Goal: Transaction & Acquisition: Purchase product/service

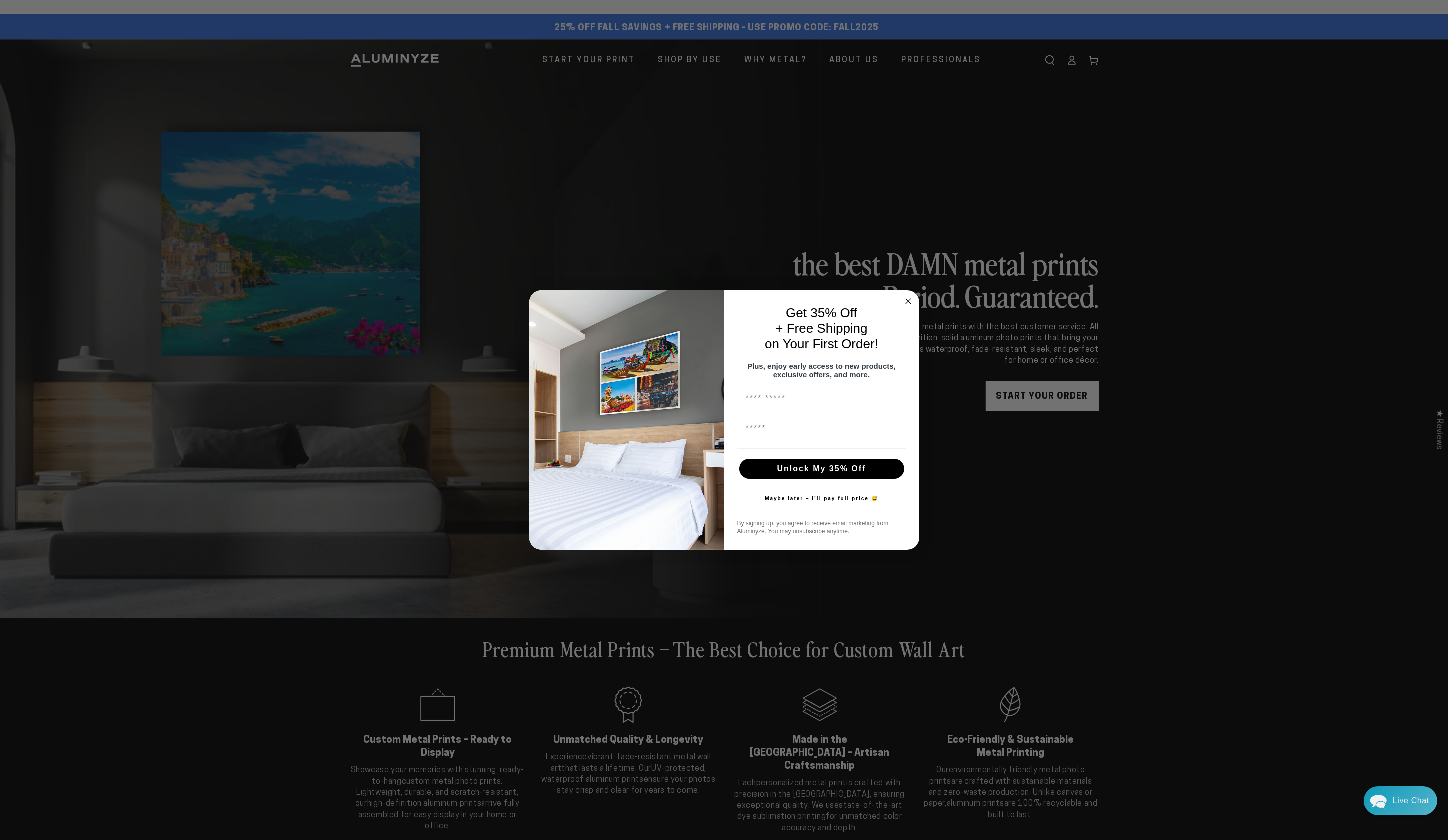
click at [904, 296] on circle "Close dialog" at bounding box center [908, 301] width 11 height 11
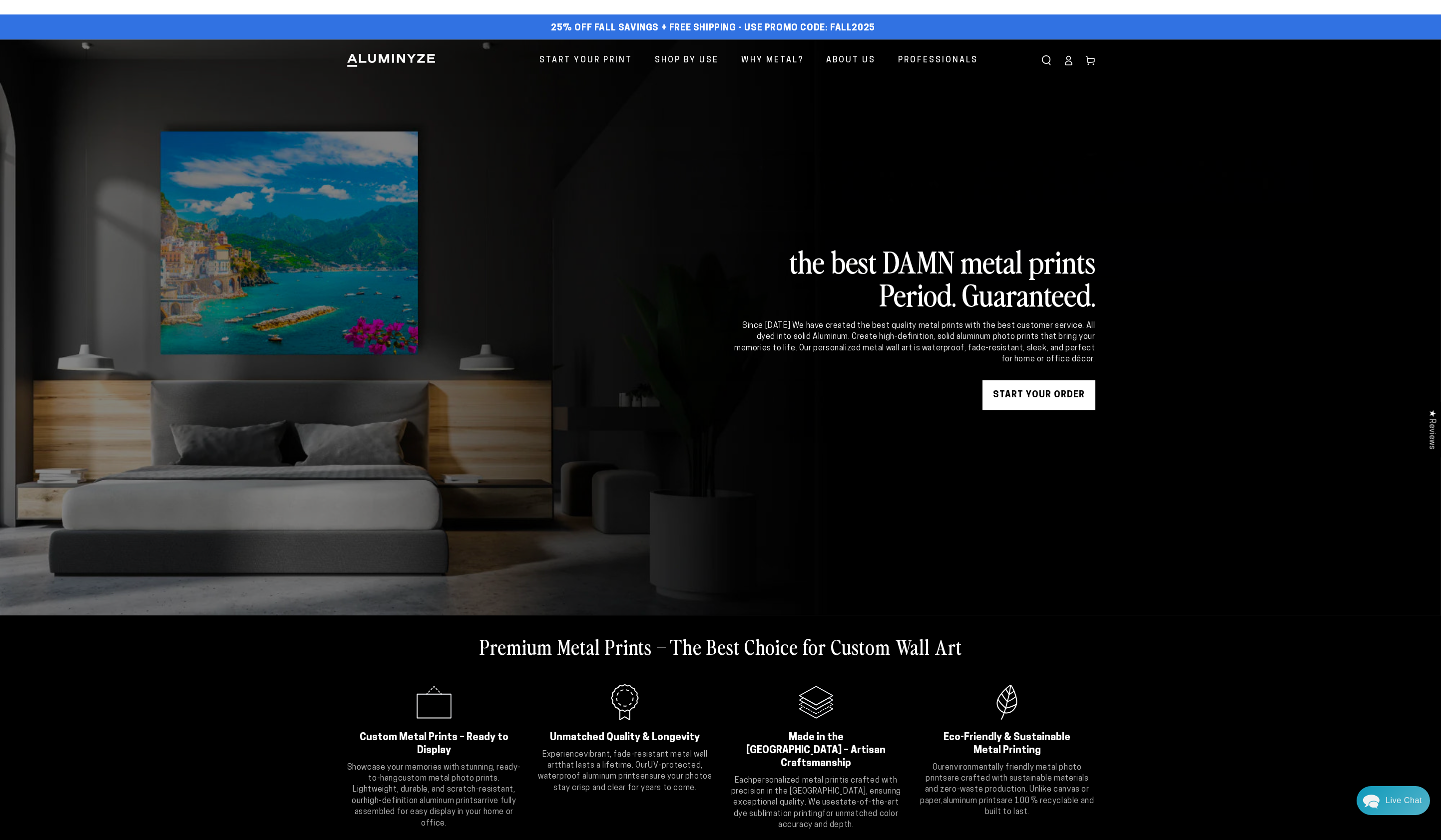
click at [1074, 64] on link "Log in" at bounding box center [1068, 60] width 22 height 22
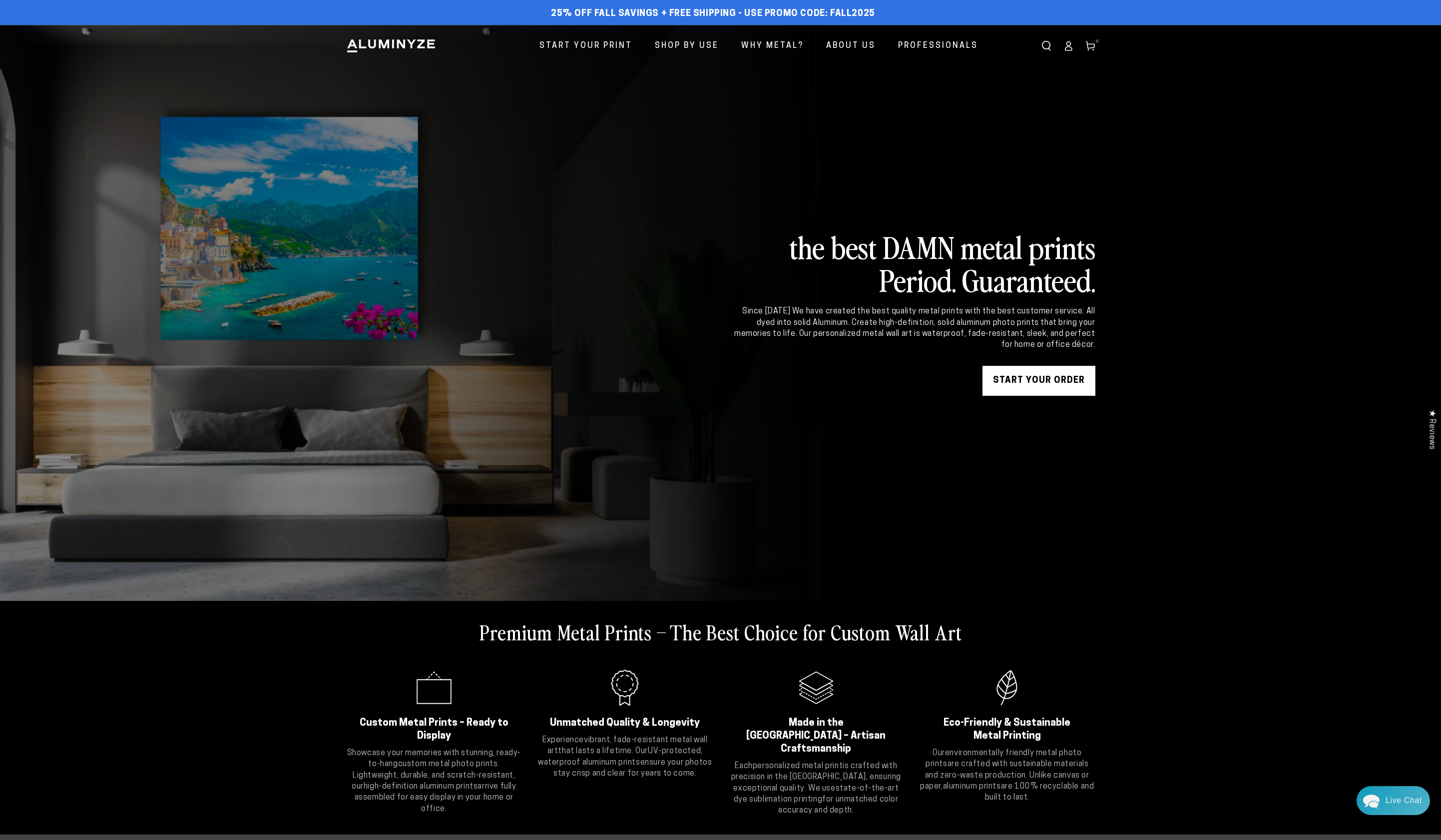
click at [1092, 47] on icon at bounding box center [1090, 46] width 10 height 10
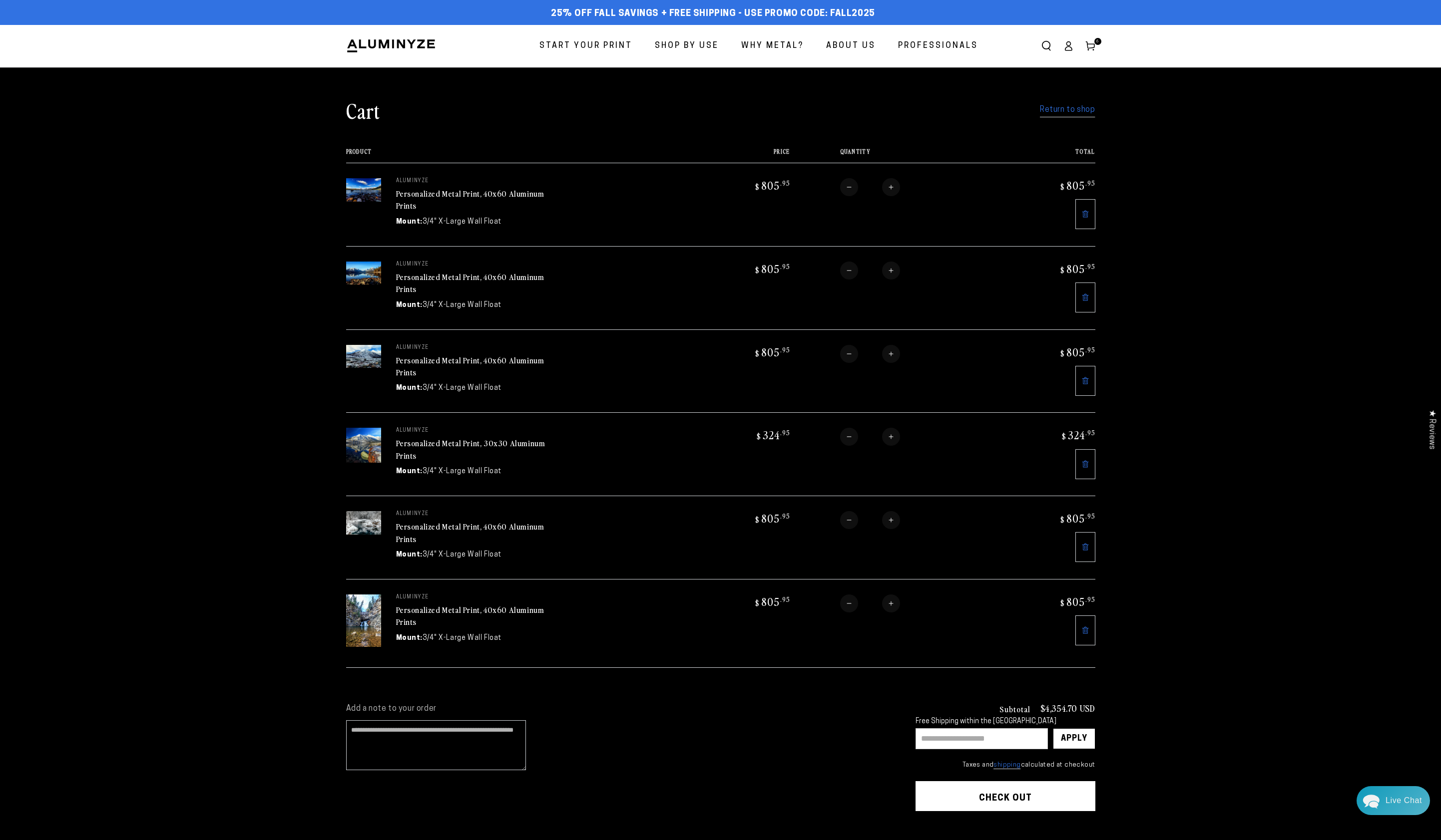
click at [477, 604] on link "Personalized Metal Print, 40x60 Aluminum Prints" at bounding box center [470, 616] width 148 height 24
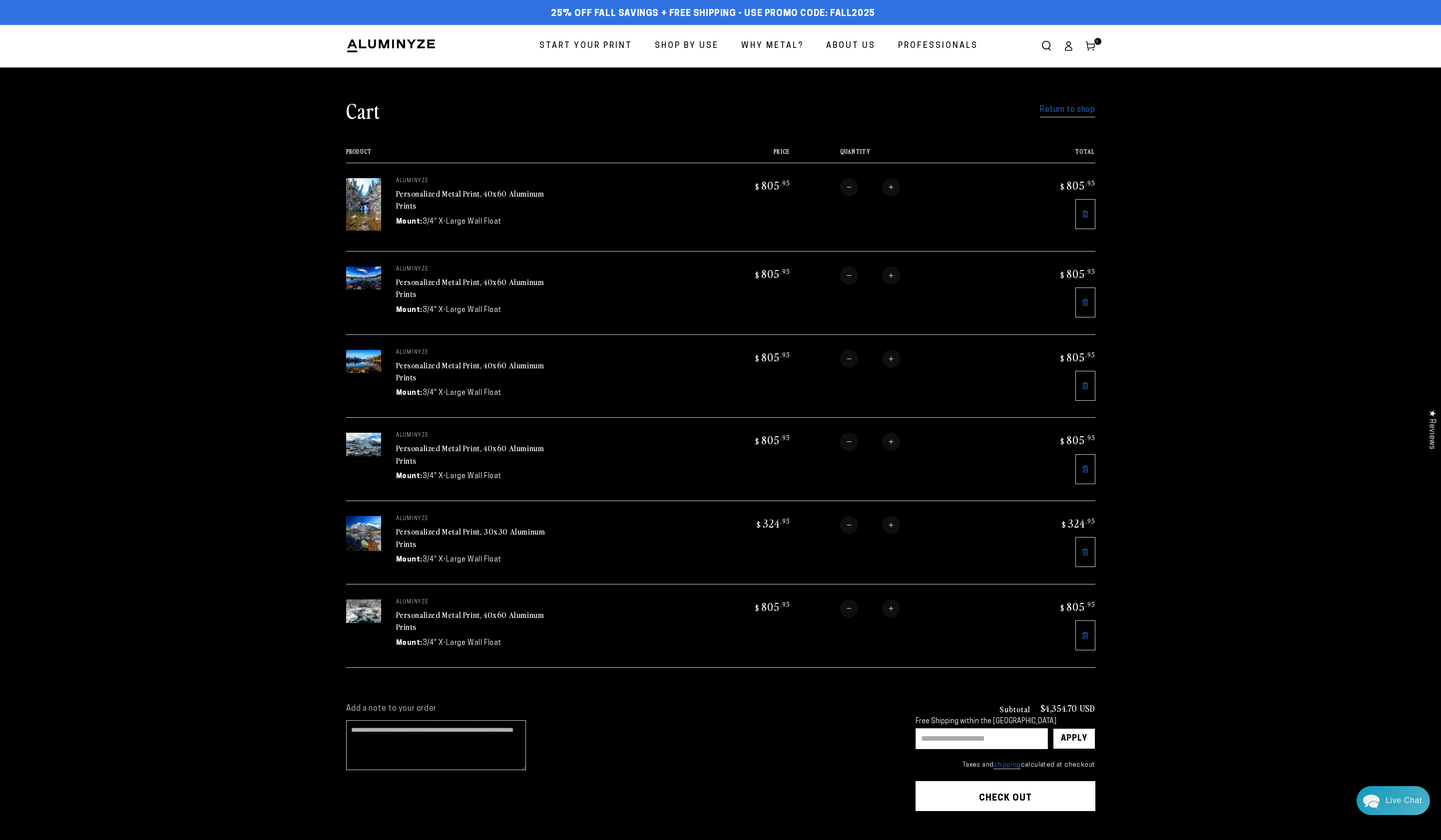
click at [446, 609] on link "Personalized Metal Print, 40x60 Aluminum Prints" at bounding box center [470, 621] width 148 height 24
drag, startPoint x: 868, startPoint y: 16, endPoint x: 828, endPoint y: 22, distance: 40.4
click at [828, 22] on div "25% off FALL Savings + Free Shipping - Use Promo Code: FALL2025 25% OFF - Code:…" at bounding box center [713, 14] width 734 height 18
copy span "FALL2025"
click at [939, 730] on input "text" at bounding box center [981, 738] width 132 height 21
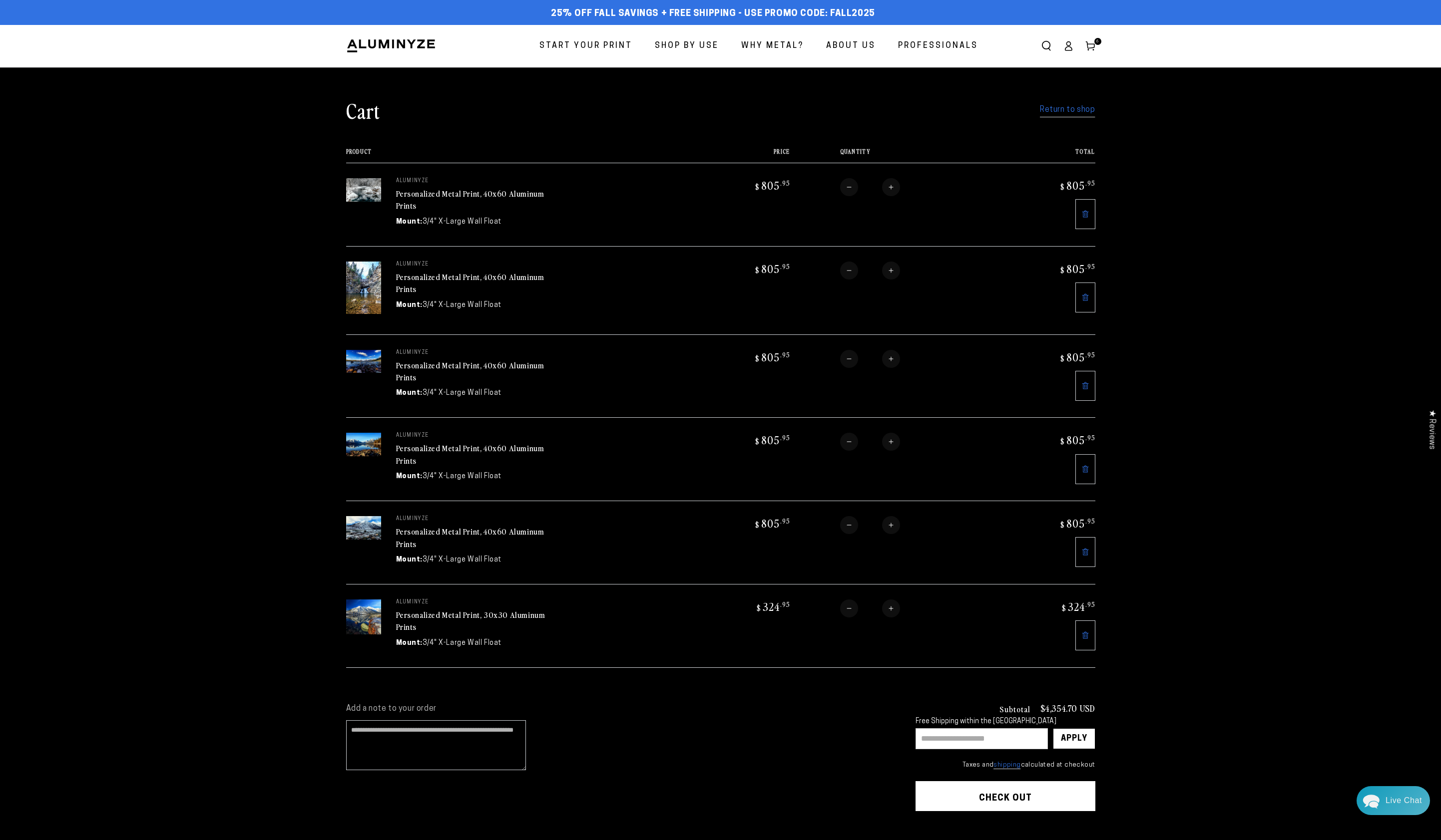
paste input "********"
type input "********"
click at [1078, 729] on div "Apply" at bounding box center [1073, 739] width 26 height 20
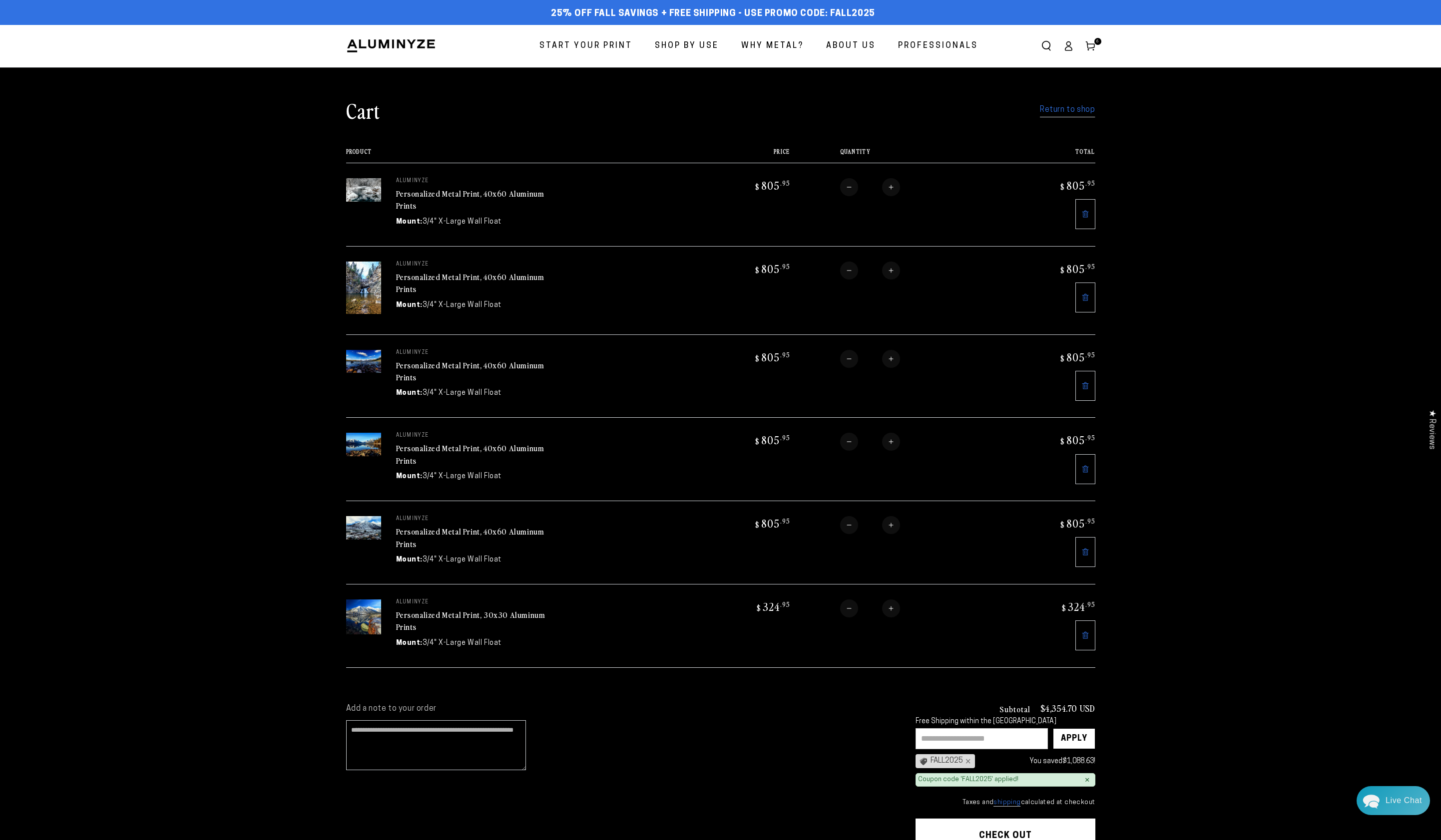
click at [454, 609] on link "Personalized Metal Print, 30x30 Aluminum Prints" at bounding box center [471, 621] width 149 height 24
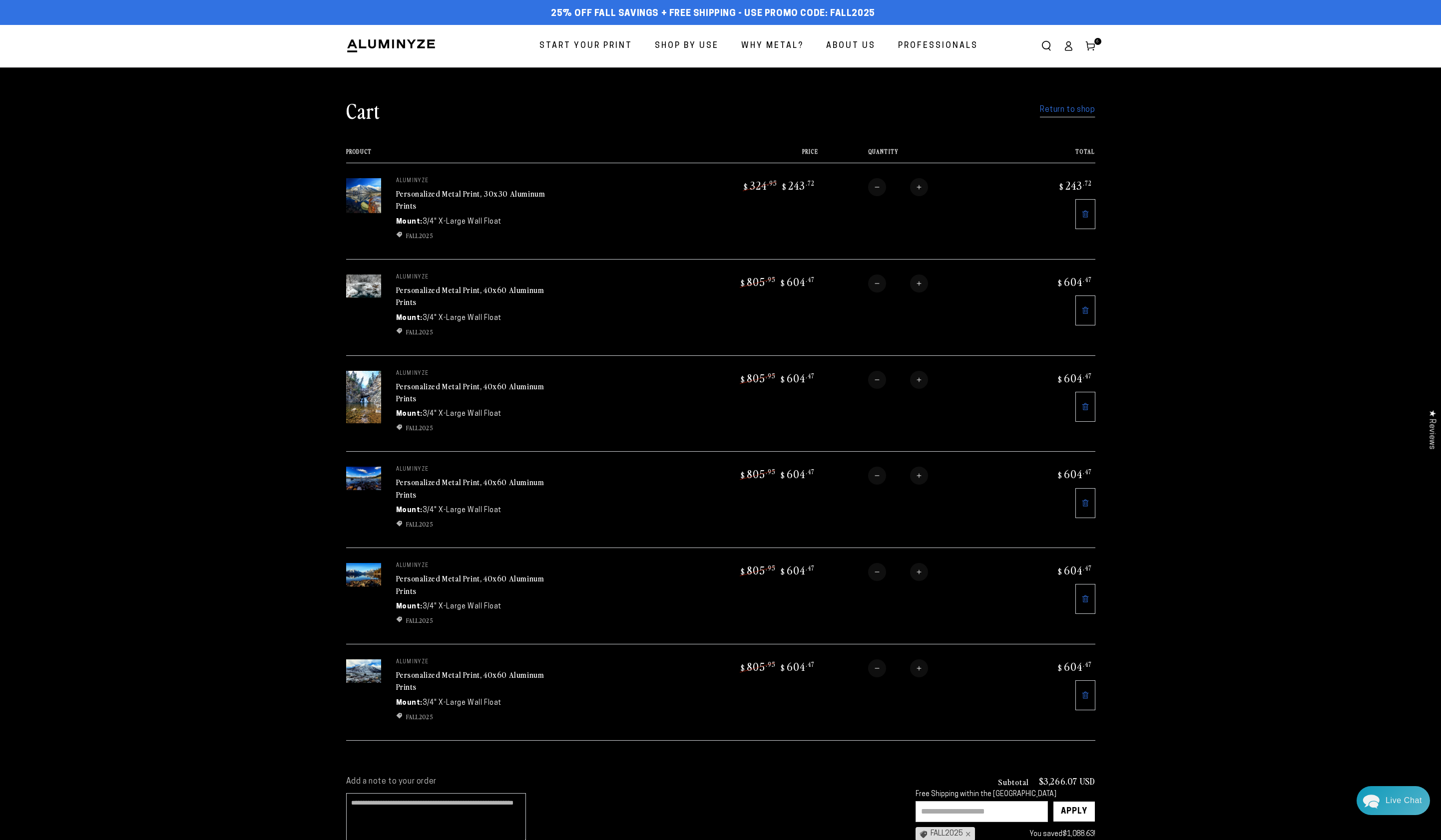
click at [464, 669] on link "Personalized Metal Print, 40x60 Aluminum Prints" at bounding box center [470, 681] width 148 height 24
click at [476, 669] on link "Personalized Metal Print, 40x60 Aluminum Prints" at bounding box center [470, 681] width 148 height 24
click at [448, 669] on link "Personalized Metal Print, 40x60 Aluminum Prints" at bounding box center [470, 681] width 148 height 24
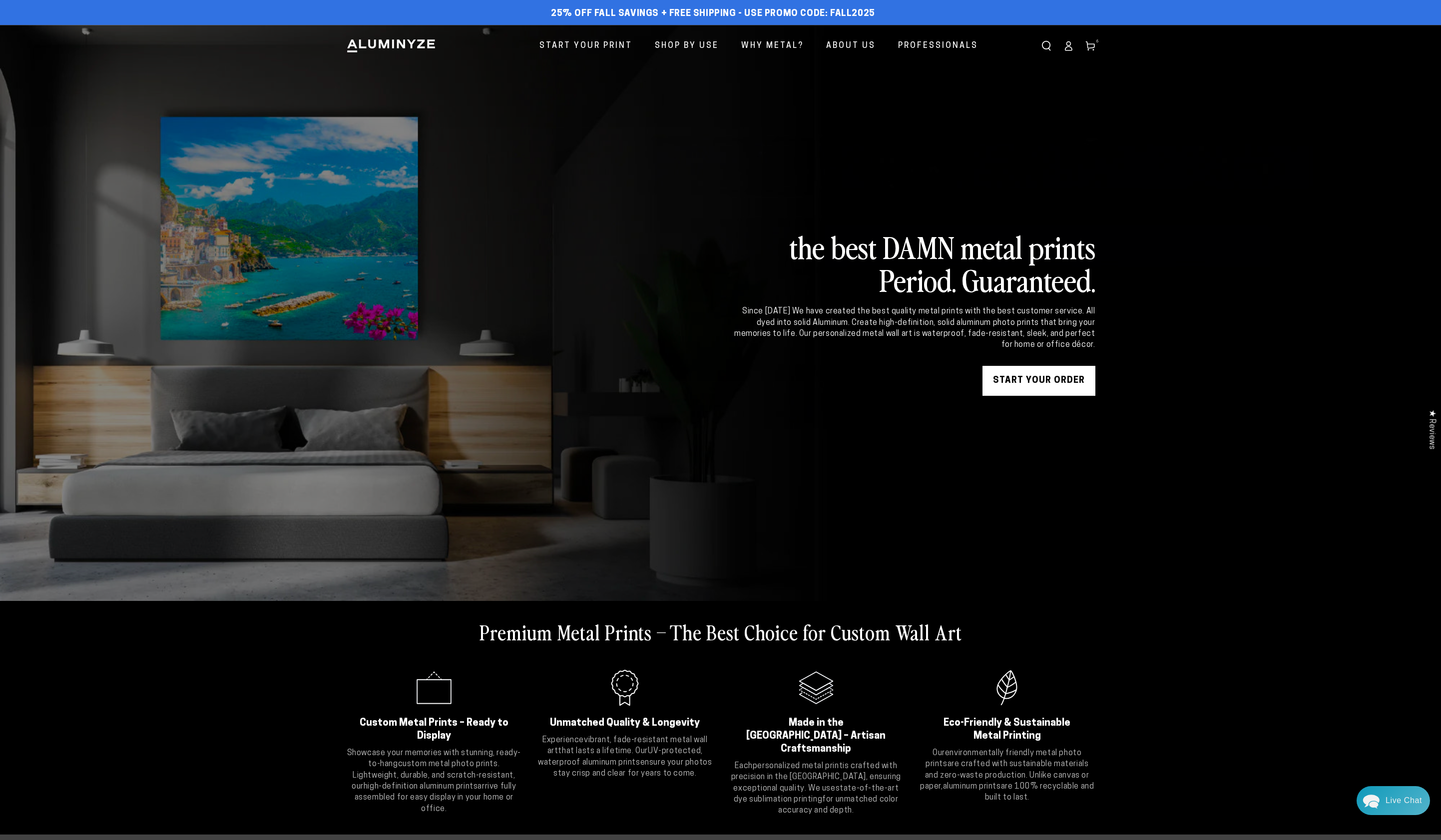
click at [407, 41] on img at bounding box center [391, 46] width 90 height 15
